Goal: Ask a question

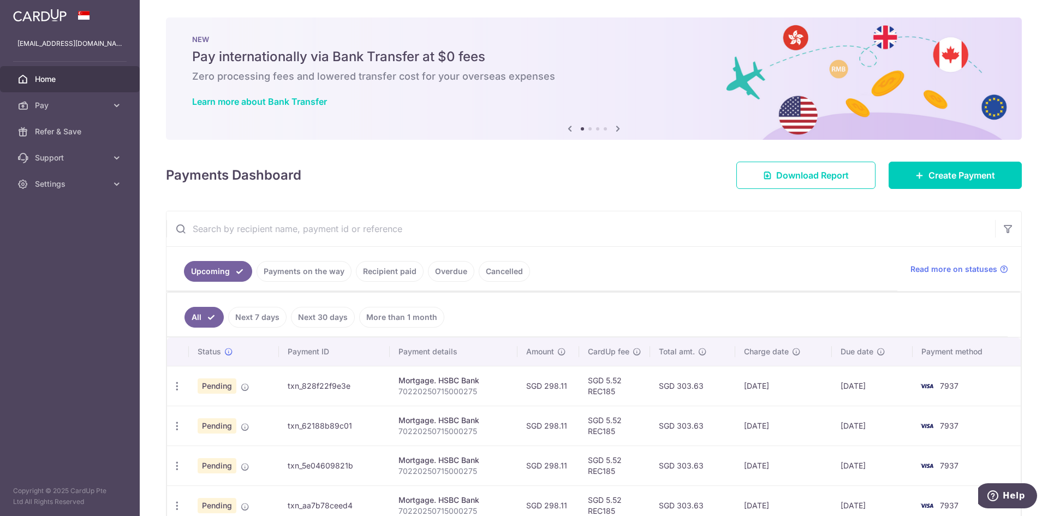
click at [333, 311] on link "Next 30 days" at bounding box center [323, 317] width 64 height 21
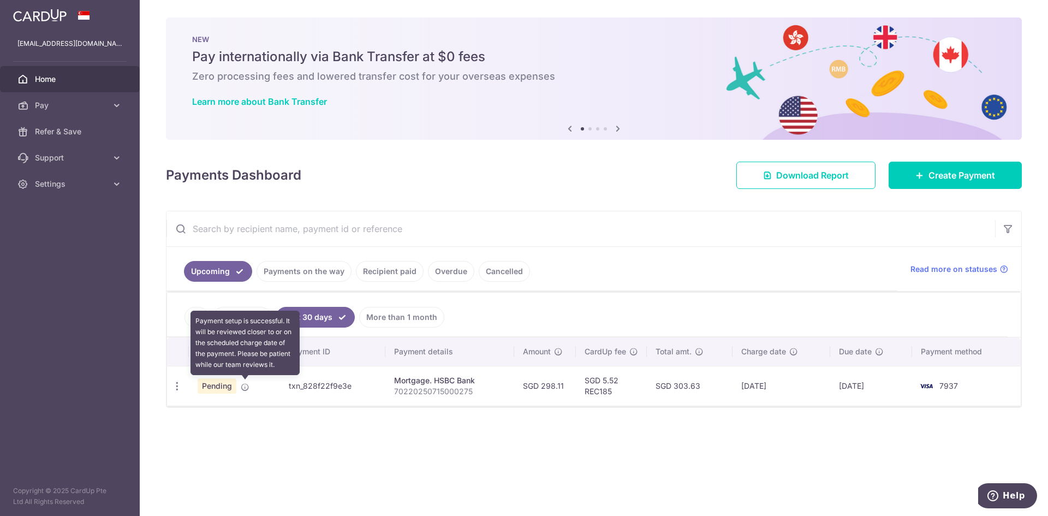
click at [243, 386] on icon at bounding box center [245, 387] width 9 height 9
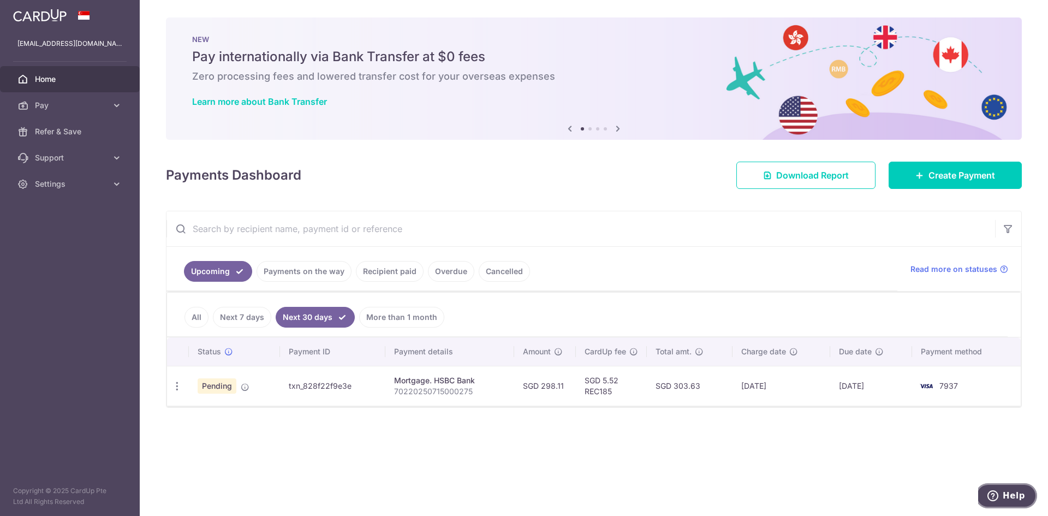
click at [1017, 496] on span "Help" at bounding box center [1014, 496] width 22 height 10
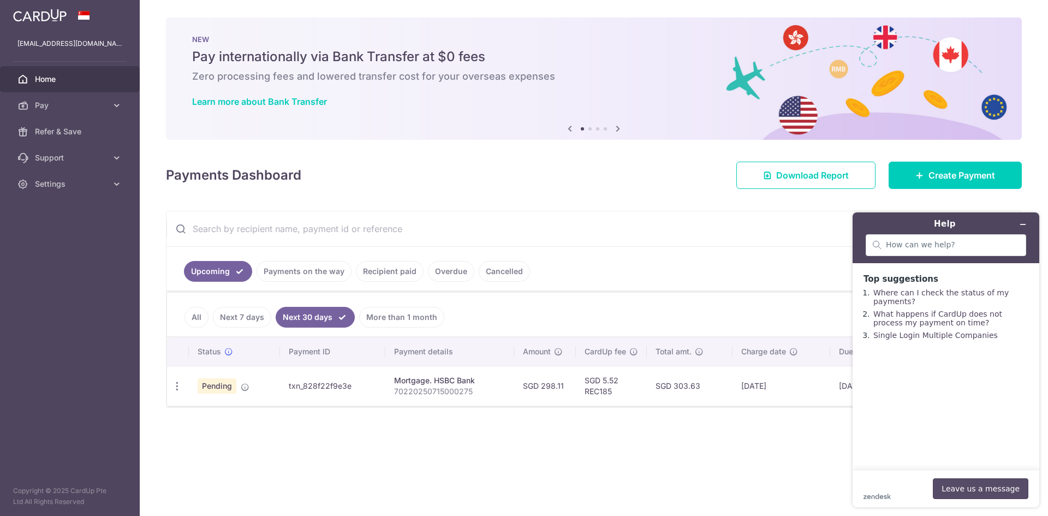
click at [970, 492] on button "Leave us a message" at bounding box center [981, 488] width 96 height 21
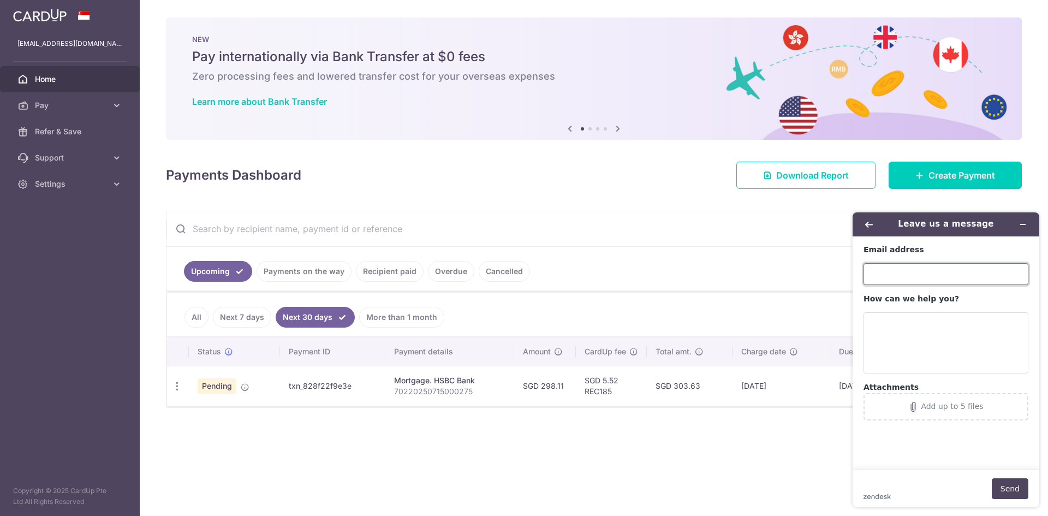
click at [894, 269] on input "Email address" at bounding box center [946, 274] width 165 height 22
type input "[EMAIL_ADDRESS][DOMAIN_NAME]"
click at [901, 318] on textarea "How can we help you?" at bounding box center [946, 342] width 165 height 61
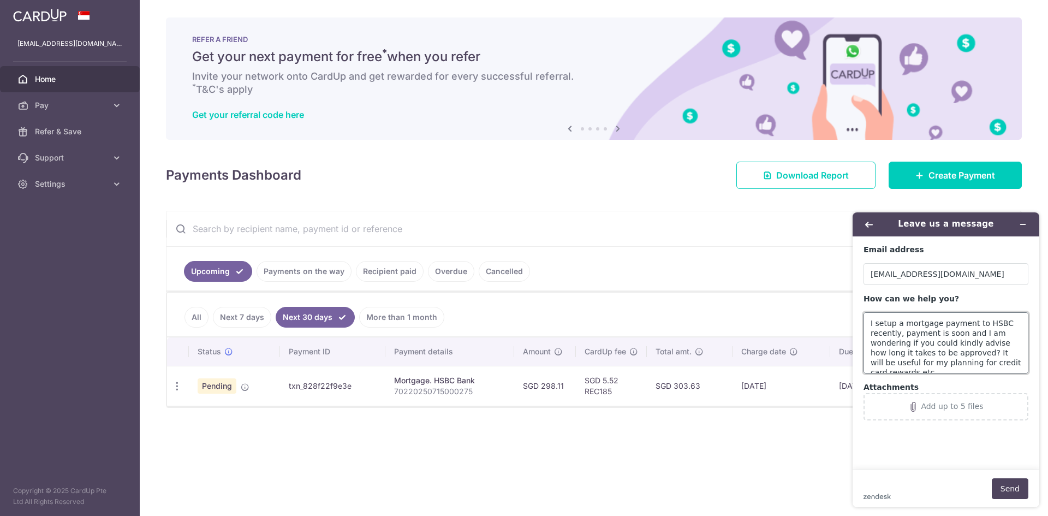
click at [867, 318] on textarea "I setup a mortgage payment to HSBC recently, payment is soon and I am wondering…" at bounding box center [946, 342] width 165 height 61
type textarea "Hello! I setup a mortgage payment to HSBC recently, payment is soon and I am wo…"
click at [1011, 485] on button "Send" at bounding box center [1010, 488] width 37 height 21
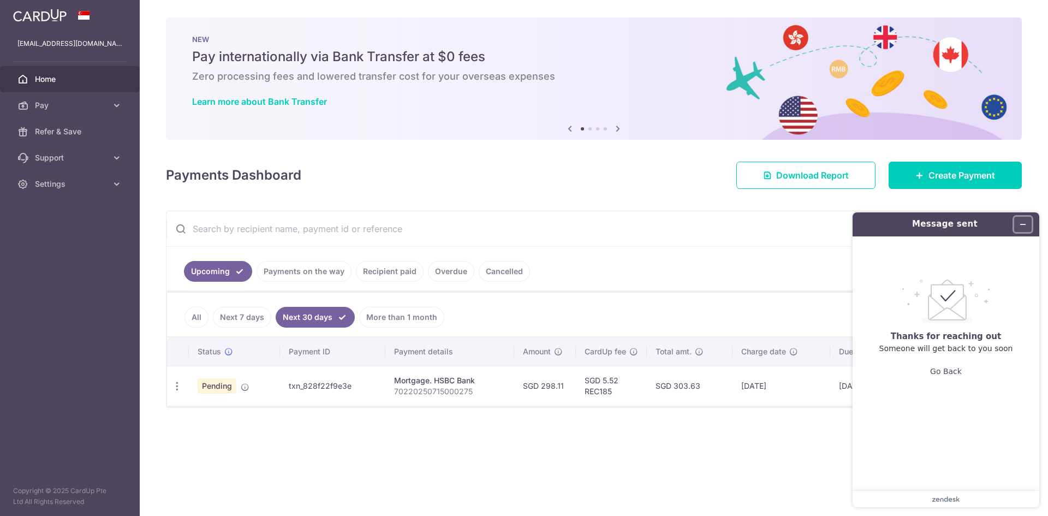
click at [1026, 226] on icon "Minimize widget" at bounding box center [1023, 225] width 8 height 8
